Goal: Contribute content

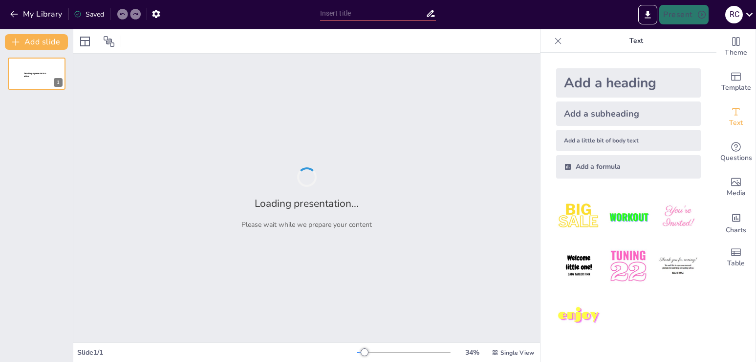
type input "Al-Andalus: Orígenes y Evolución Política en la Edad Media"
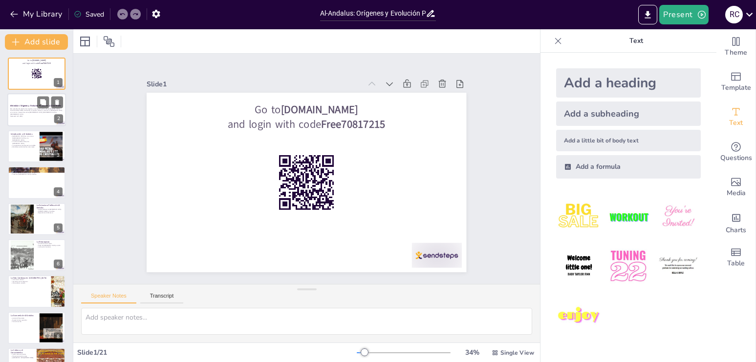
click at [45, 109] on p "Esta presentación explora los orígenes y la evolución política de [GEOGRAPHIC_D…" at bounding box center [36, 111] width 53 height 7
checkbox input "true"
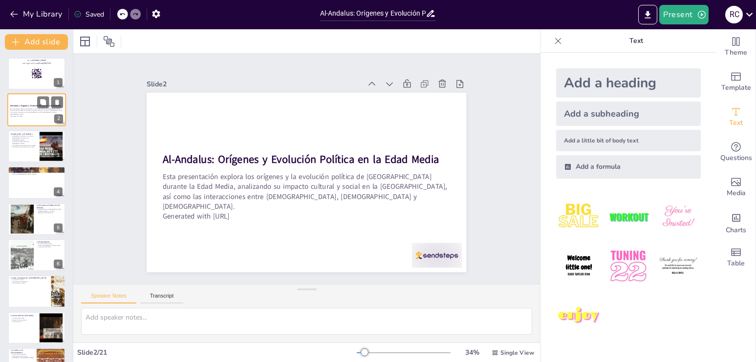
type textarea "Al-Andalus representa un periodo significativo en la historia de España, donde …"
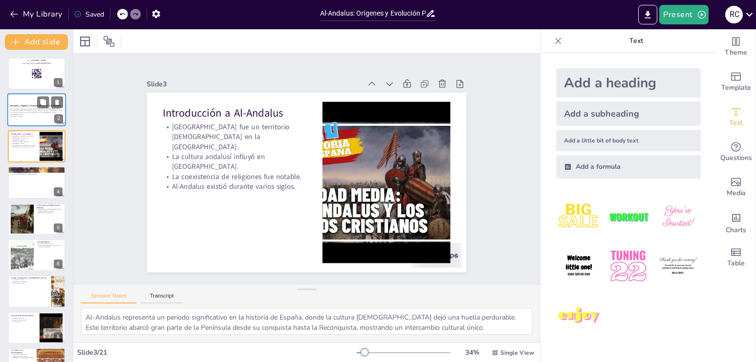
checkbox input "true"
type textarea "La [PERSON_NAME] en la batalla de [GEOGRAPHIC_DATA] fue crucial para el estable…"
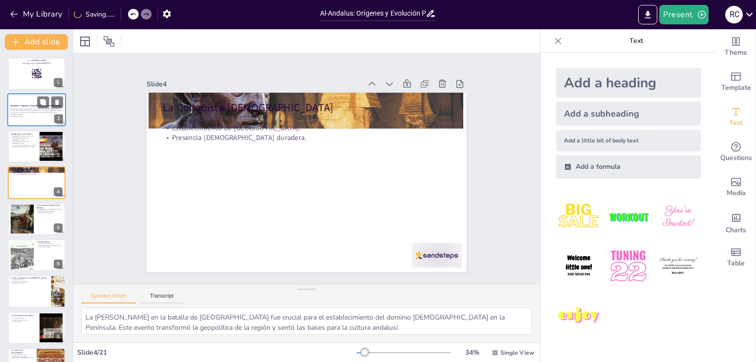
checkbox input "true"
type textarea "La evolución política de Al-Andalus es fundamental para entender su historia. D…"
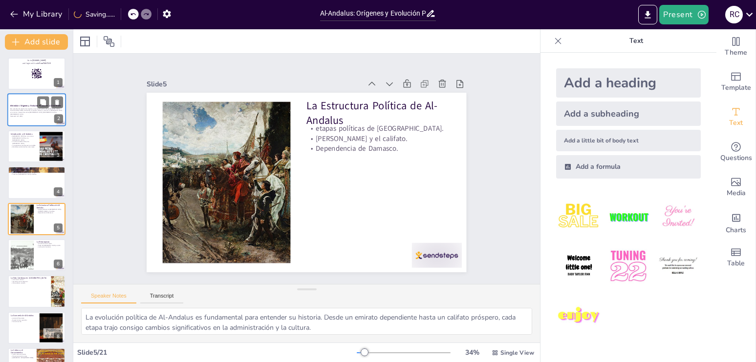
checkbox input "true"
type textarea "La Reconquista se extendió a lo largo de varios siglos, caracterizándose por la…"
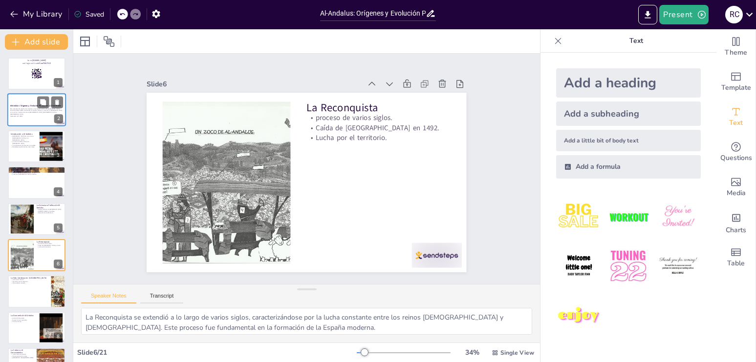
checkbox input "true"
type textarea "La convivencia cultural en [GEOGRAPHIC_DATA] fue un fenómeno notable que promov…"
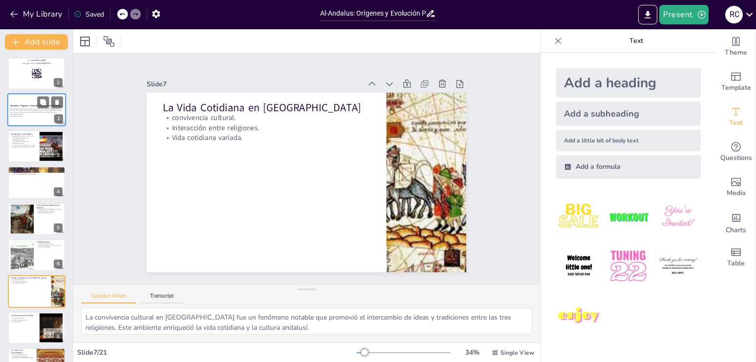
checkbox input "true"
type textarea "La economía de [GEOGRAPHIC_DATA] fue una de las más avanzadas de la época, cara…"
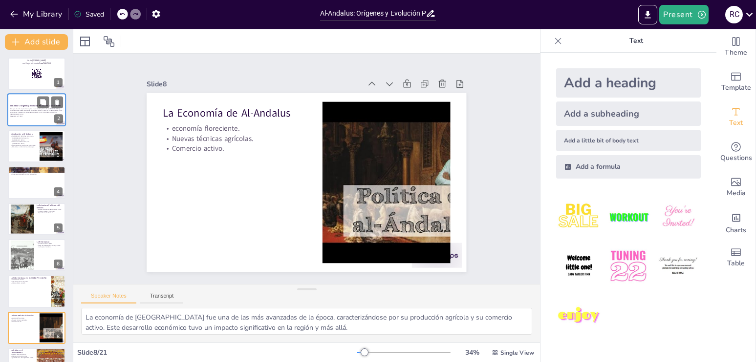
checkbox input "true"
type textarea "Al-Andalus se destacó como un centro de conocimiento en [GEOGRAPHIC_DATA], dond…"
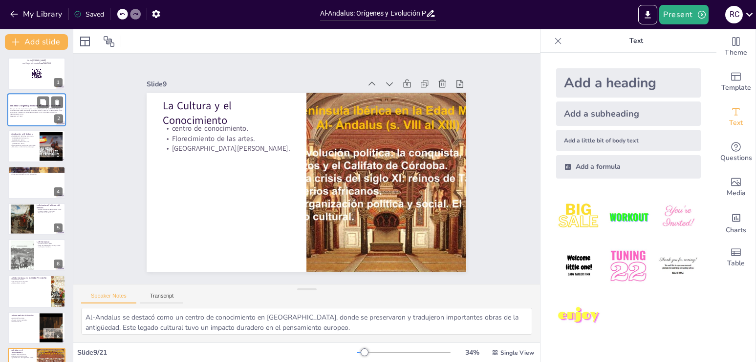
checkbox input "true"
type textarea "La influencia de Al-Andalus en la arquitectura europea es evidente en estilos y…"
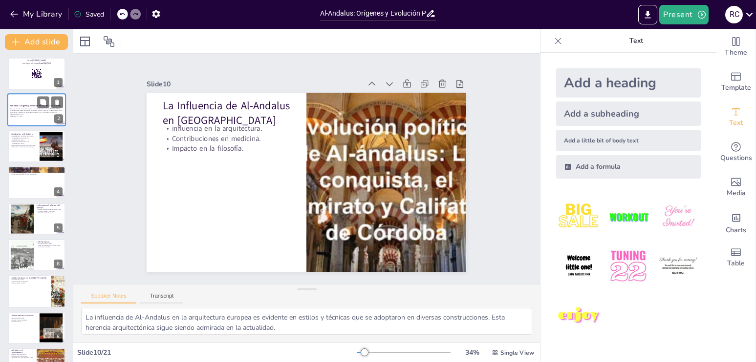
checkbox input "true"
type textarea "Las tensiones internas en Al-Andalus a menudo surgieron de luchas por el poder …"
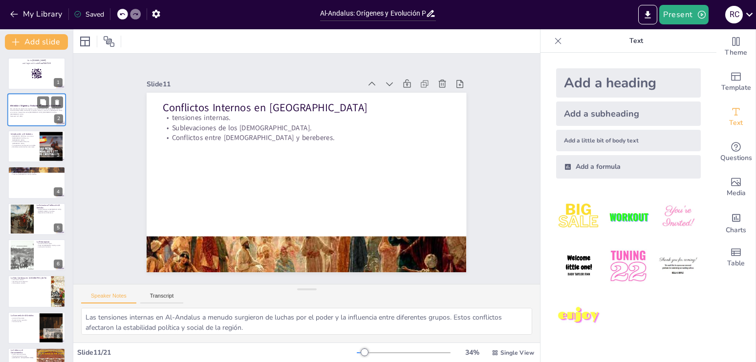
checkbox input "true"
type textarea "La caída de [GEOGRAPHIC_DATA] fue un momento decisivo que puso fin a siglos de …"
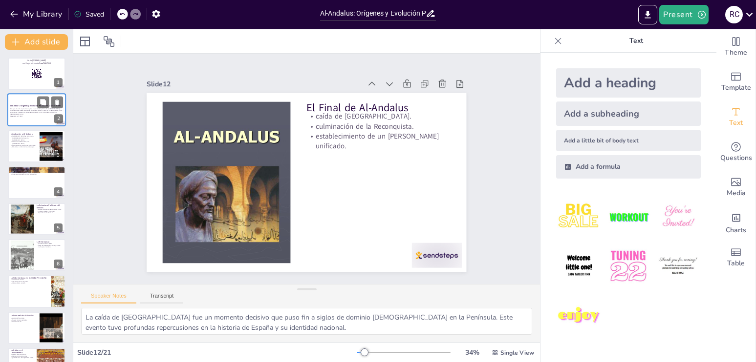
checkbox input "true"
type textarea "El legado cultural de [GEOGRAPHIC_DATA] es evidente en diversos aspectos de la …"
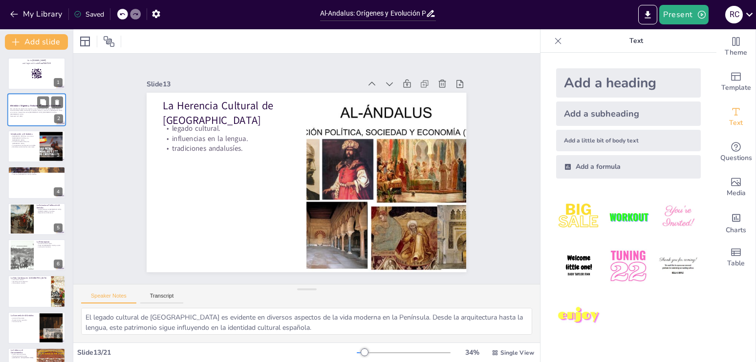
checkbox input "true"
type textarea "La estratificación social en [GEOGRAPHIC_DATA] refleja la complejidad de su soc…"
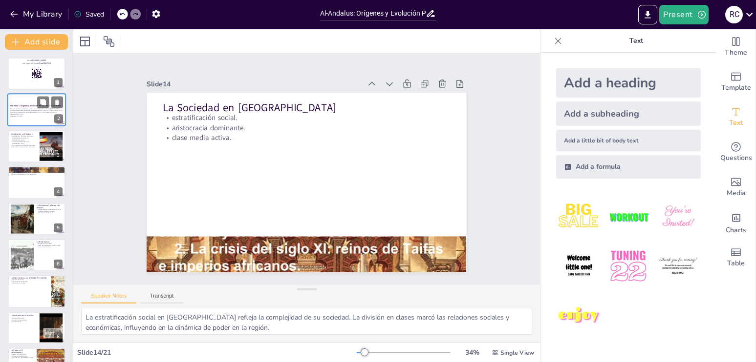
checkbox input "true"
type textarea "Al-Andalus se caracterizó por ser un crisol de religiones, donde la coexistenci…"
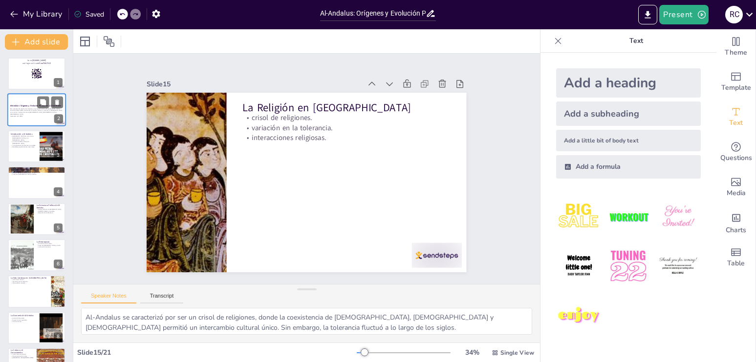
checkbox input "true"
type textarea "La belleza arquitectónica de [GEOGRAPHIC_DATA] es reconocida en todo el mundo. …"
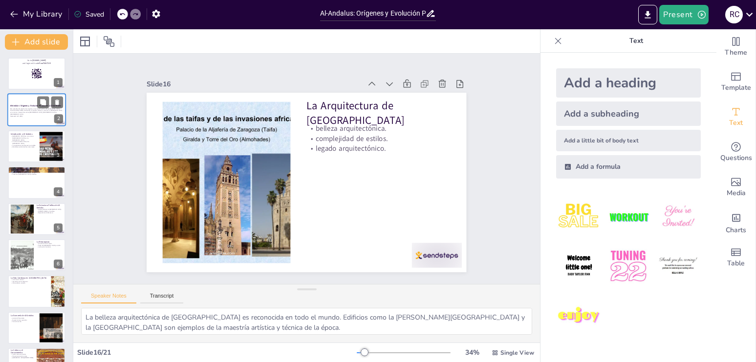
checkbox input "true"
type textarea "El florecimiento literario en [GEOGRAPHIC_DATA] produjo obras que han perdurado…"
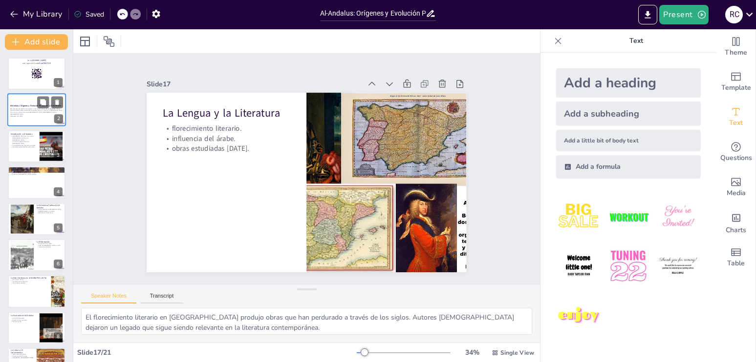
checkbox input "true"
type textarea "La innovación científica en [GEOGRAPHIC_DATA] fue fundamental para el desarroll…"
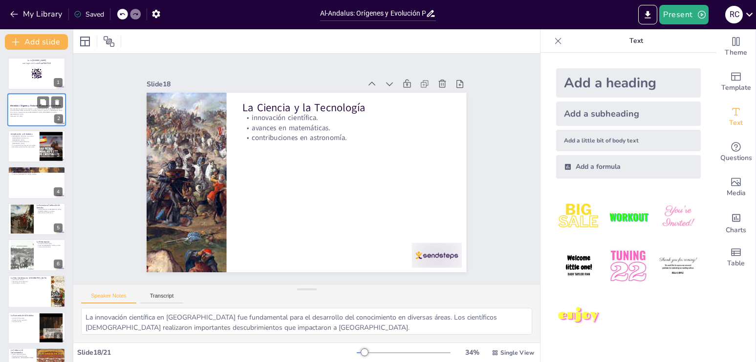
checkbox input "true"
type textarea "El legado cultural de Al-Andalus perdura en la actualidad, visible en la lengua…"
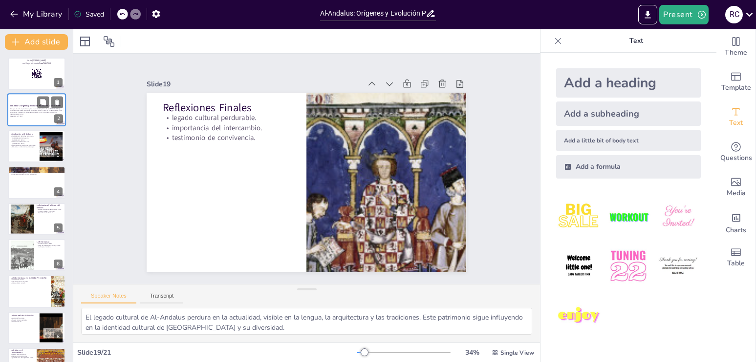
checkbox input "true"
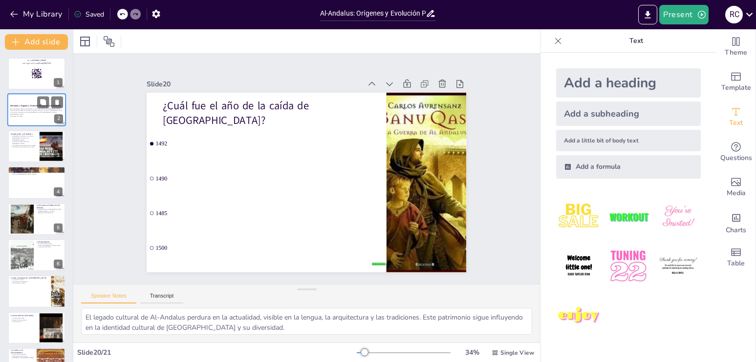
type textarea "La caída de Granada en 1492 marcó el final de Al-Andalus y la culminación de la…"
checkbox input "true"
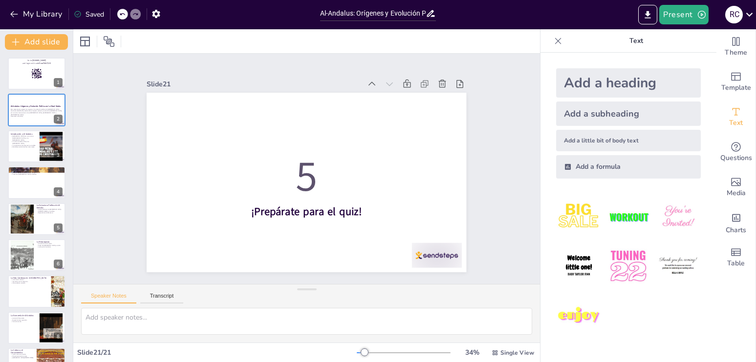
checkbox input "true"
